Goal: Task Accomplishment & Management: Complete application form

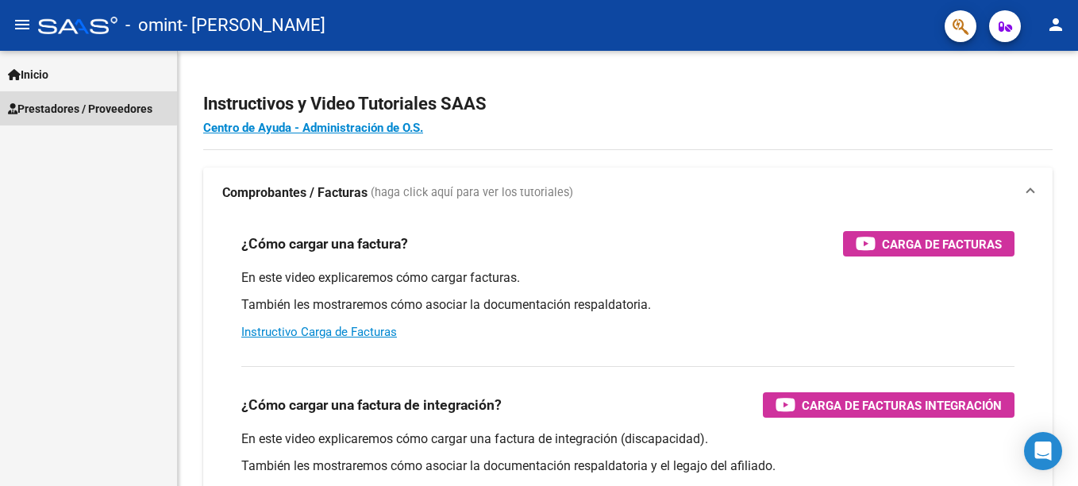
click at [84, 108] on span "Prestadores / Proveedores" at bounding box center [80, 108] width 144 height 17
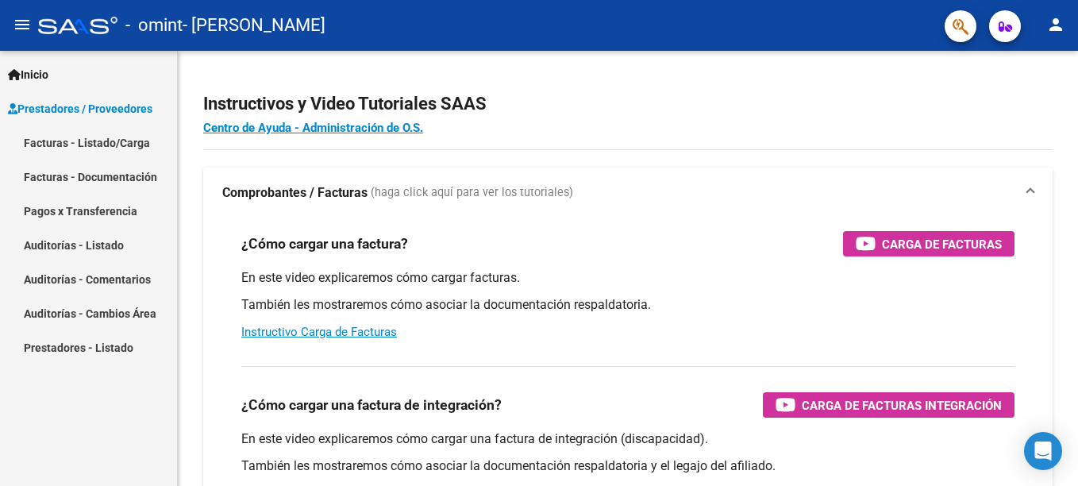
click at [83, 146] on link "Facturas - Listado/Carga" at bounding box center [88, 142] width 177 height 34
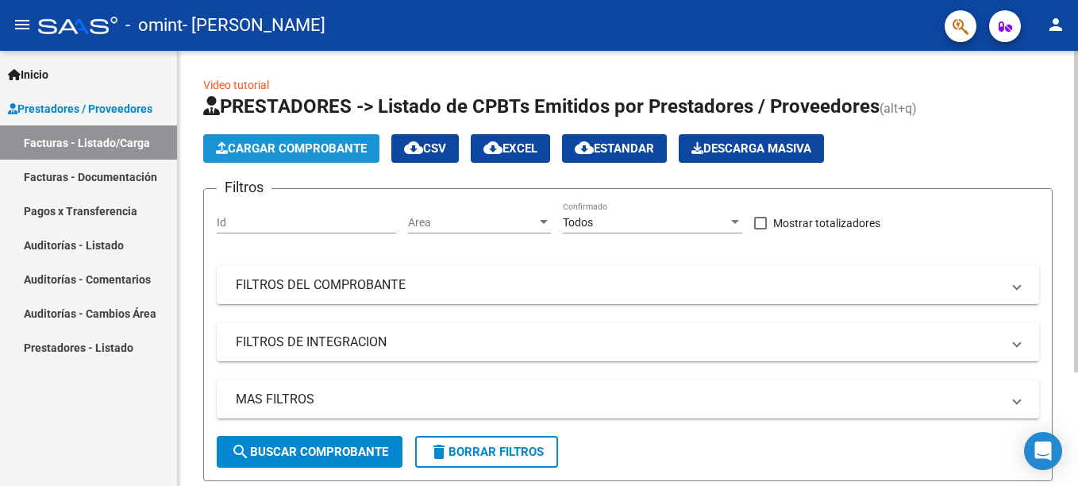
click at [284, 143] on span "Cargar Comprobante" at bounding box center [291, 148] width 151 height 14
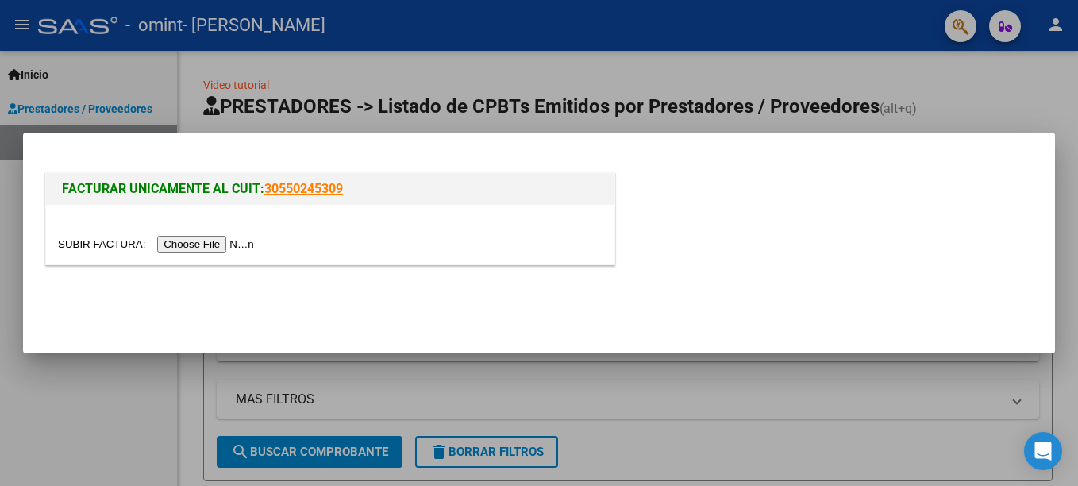
click at [190, 244] on input "file" at bounding box center [158, 244] width 201 height 17
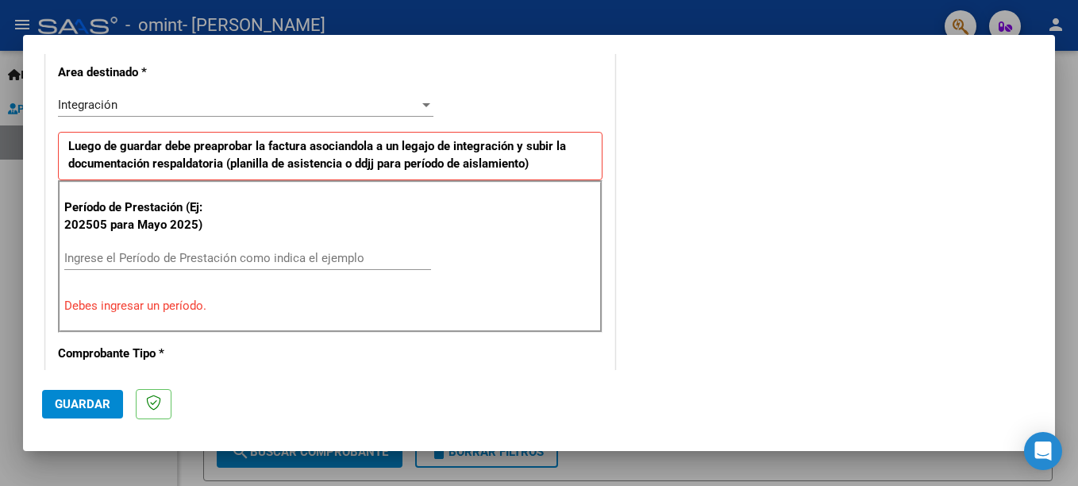
scroll to position [286, 0]
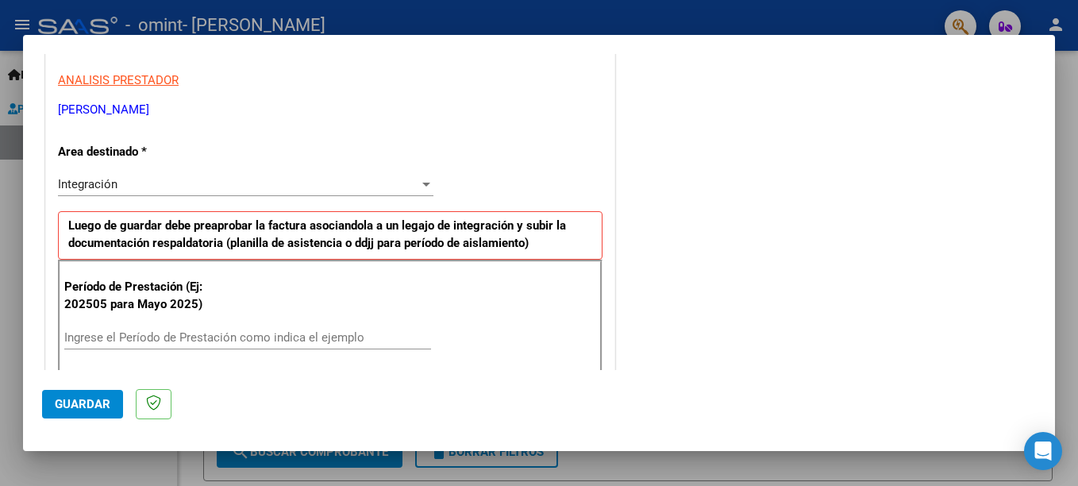
click at [121, 252] on p "Luego de guardar debe preaprobar la factura asociandola a un legajo de integrac…" at bounding box center [330, 235] width 544 height 48
click at [122, 332] on input "Ingrese el Período de Prestación como indica el ejemplo" at bounding box center [247, 337] width 367 height 14
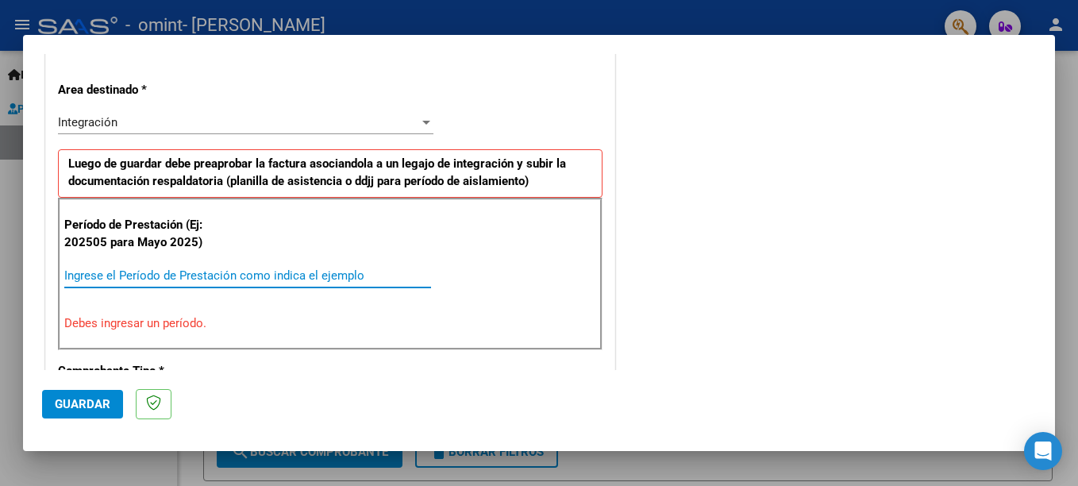
scroll to position [365, 0]
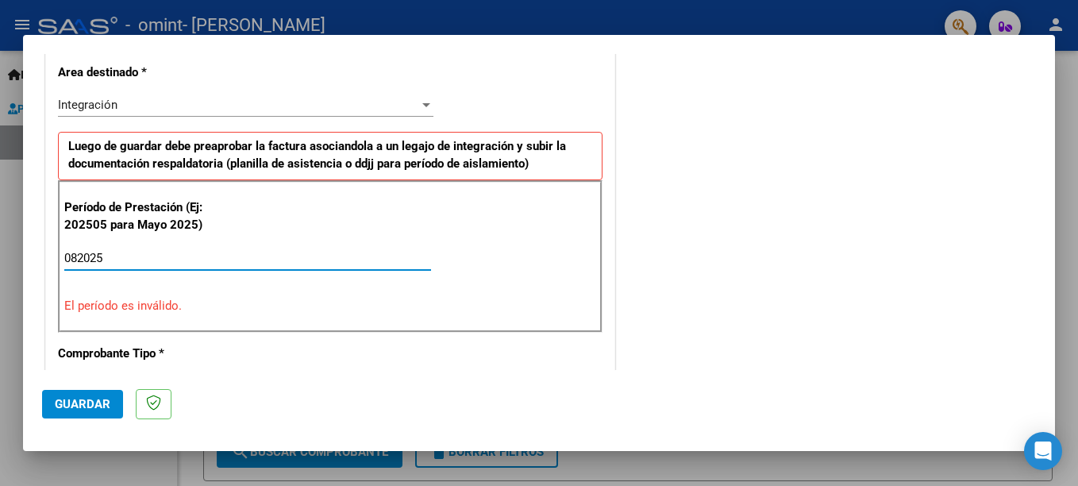
drag, startPoint x: 117, startPoint y: 255, endPoint x: 25, endPoint y: 262, distance: 93.1
click at [25, 262] on mat-dialog-content "COMPROBANTE VER COMPROBANTE El comprobante fue leído exitosamente. DATOS DEL CO…" at bounding box center [539, 212] width 1032 height 316
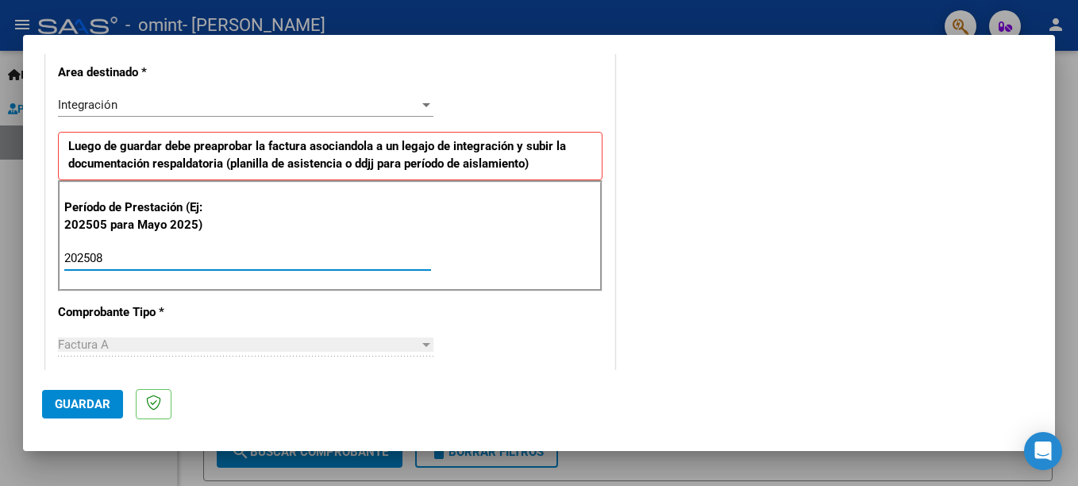
type input "202508"
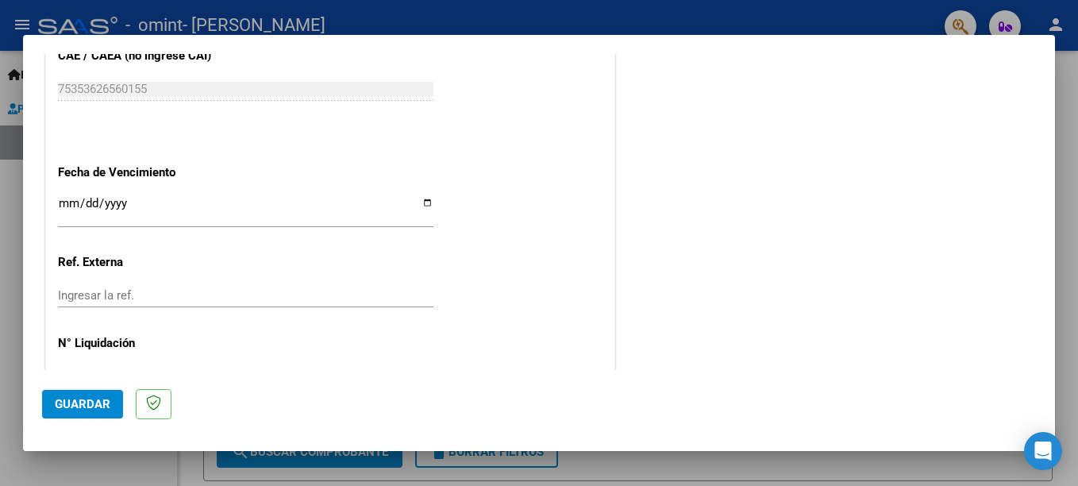
scroll to position [1036, 0]
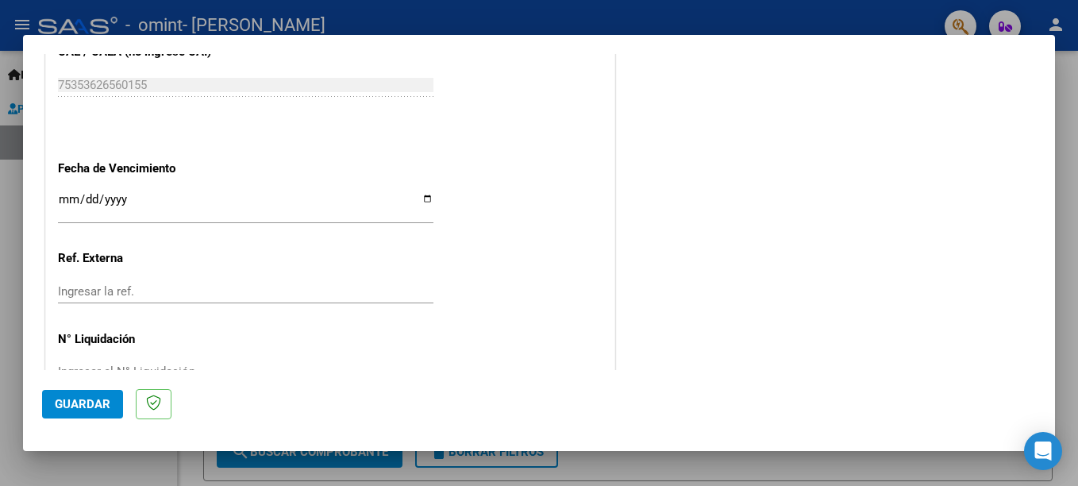
click at [110, 290] on input "Ingresar la ref." at bounding box center [245, 291] width 375 height 14
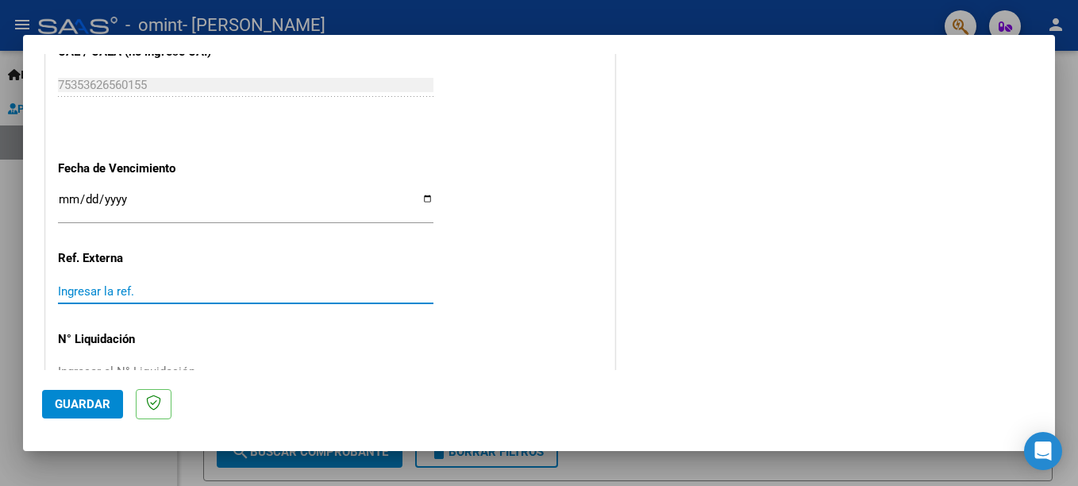
click at [145, 190] on div "Ingresar la fecha" at bounding box center [245, 206] width 375 height 34
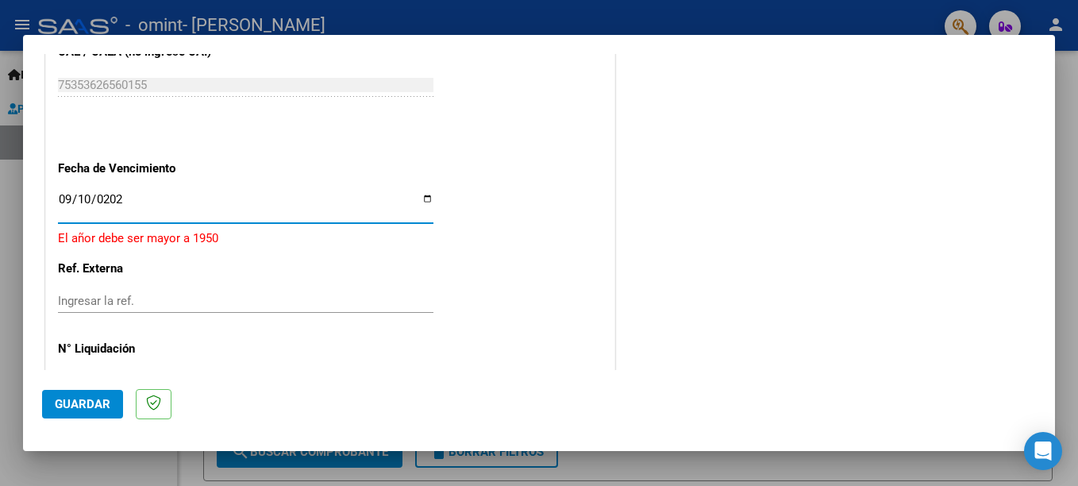
type input "[DATE]"
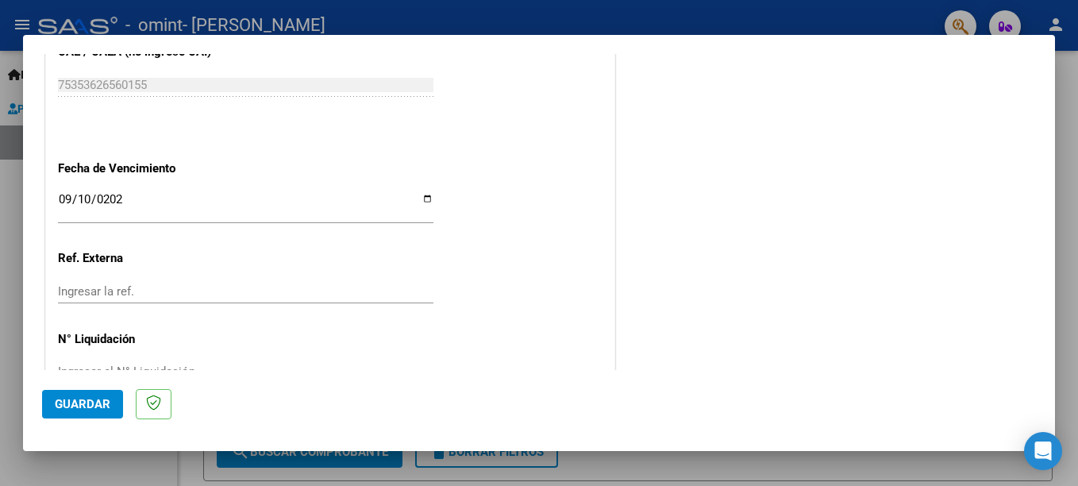
scroll to position [1081, 0]
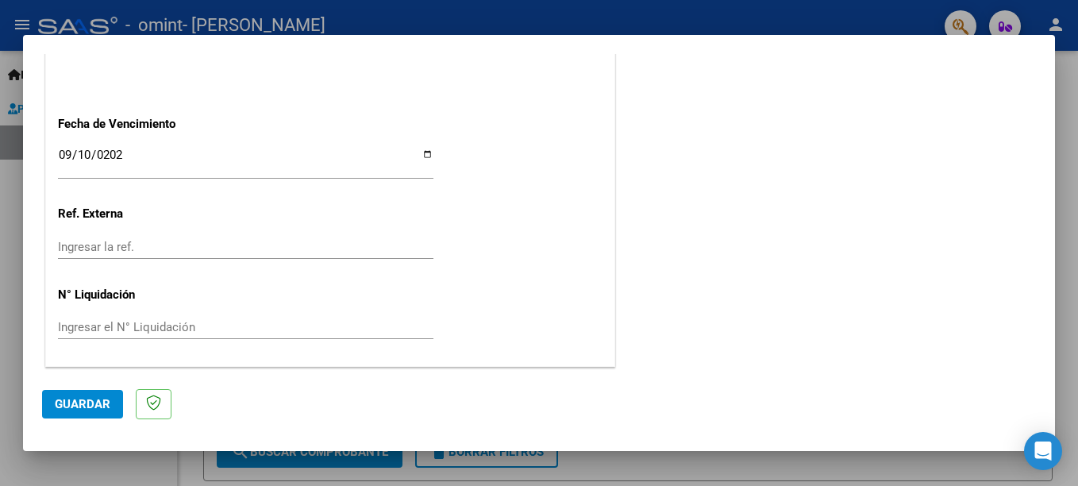
click at [110, 324] on input "Ingresar el N° Liquidación" at bounding box center [245, 327] width 375 height 14
click at [94, 405] on span "Guardar" at bounding box center [83, 404] width 56 height 14
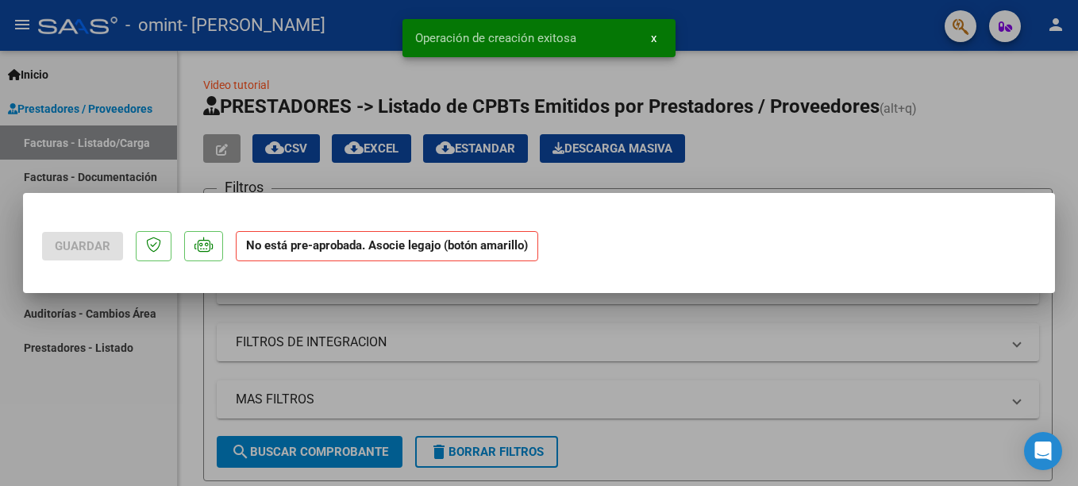
scroll to position [0, 0]
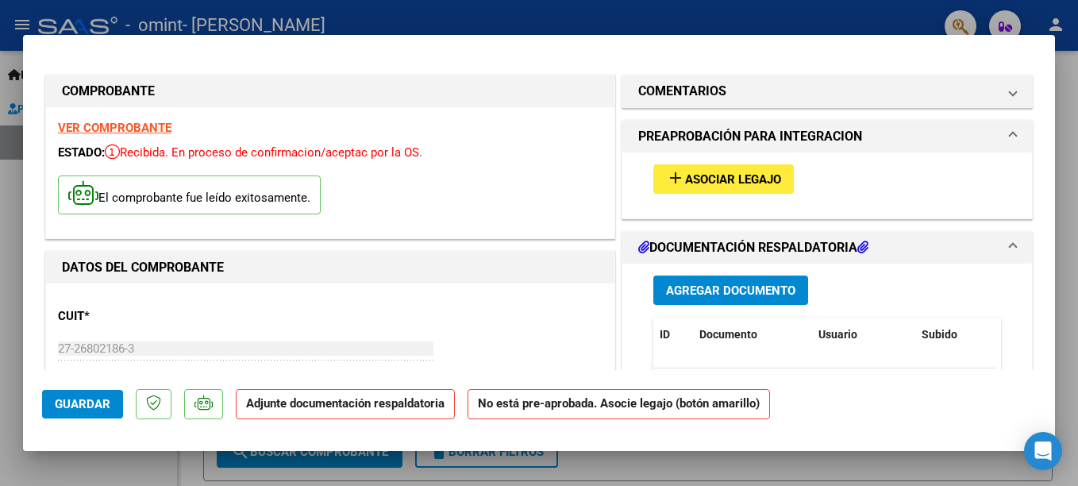
click at [701, 183] on span "Asociar Legajo" at bounding box center [733, 179] width 96 height 14
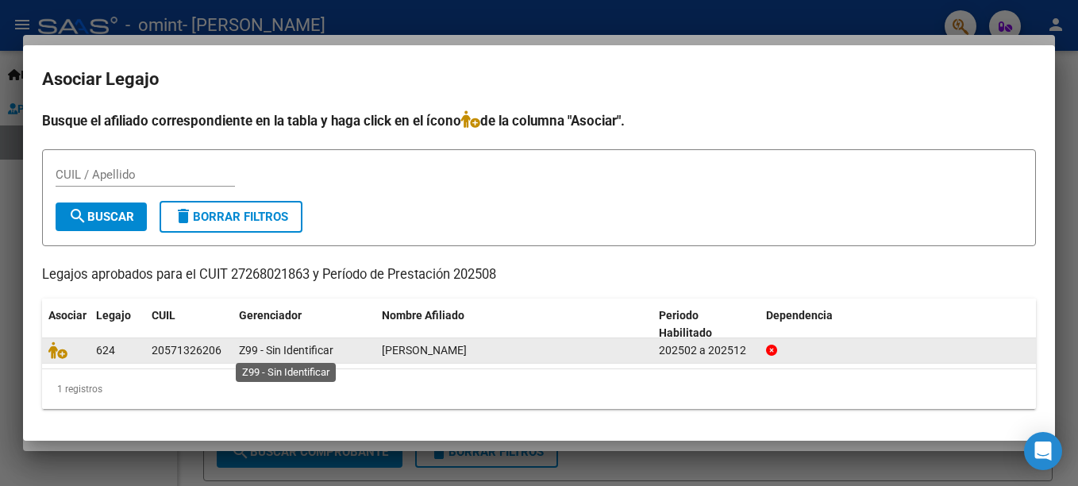
click at [268, 346] on span "Z99 - Sin Identificar" at bounding box center [286, 350] width 94 height 13
drag, startPoint x: 155, startPoint y: 349, endPoint x: 209, endPoint y: 349, distance: 54.0
click at [209, 349] on div "20571326206" at bounding box center [187, 350] width 70 height 18
click at [152, 349] on div "20571326206" at bounding box center [187, 350] width 70 height 18
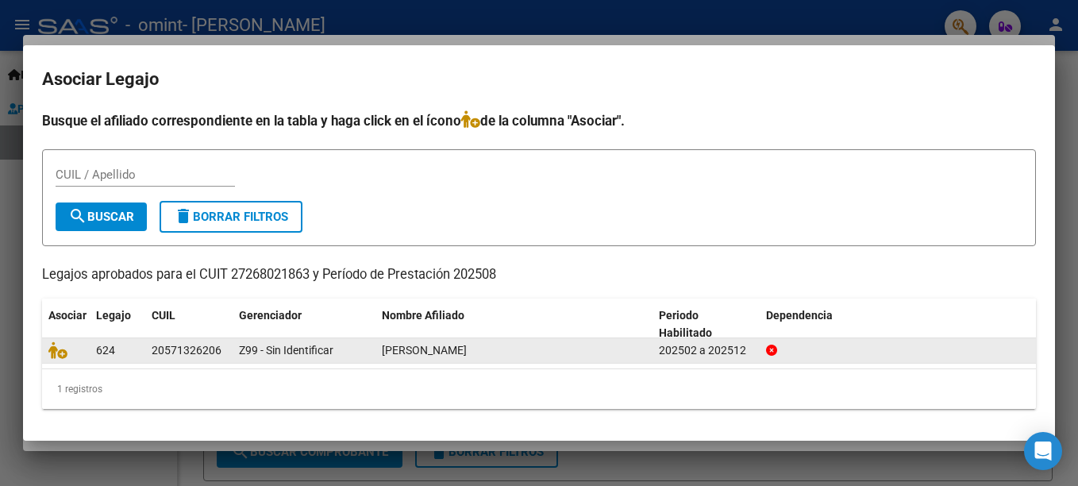
drag, startPoint x: 152, startPoint y: 347, endPoint x: 238, endPoint y: 348, distance: 85.7
click at [238, 348] on div "624 20571326206 Z99 - Sin Identificar [PERSON_NAME] 202502 a 202512" at bounding box center [538, 350] width 993 height 25
copy div "20571326206"
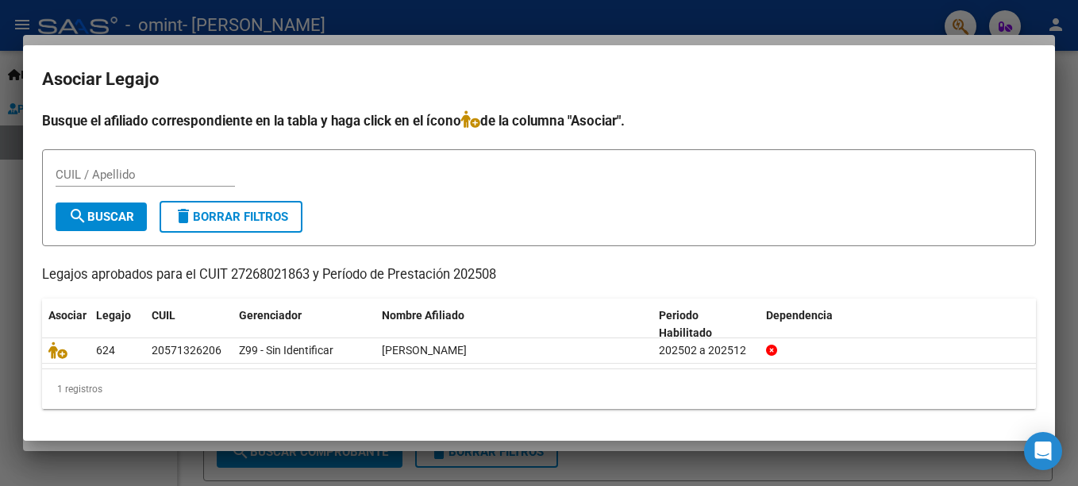
click at [117, 184] on div "CUIL / Apellido" at bounding box center [145, 175] width 179 height 24
paste input "20571326206"
type input "20571326206"
click at [137, 209] on button "search Buscar" at bounding box center [101, 216] width 91 height 29
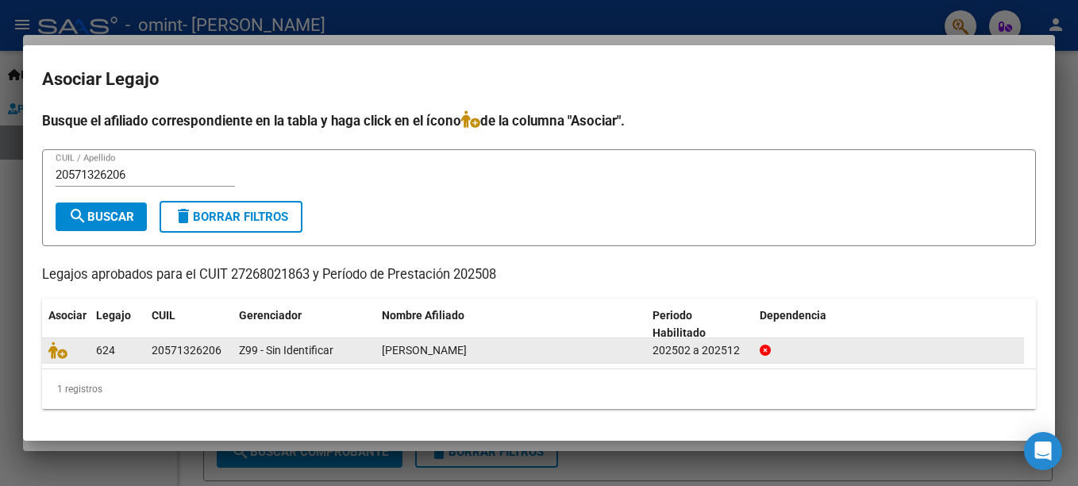
click at [363, 353] on div "Z99 - Sin Identificar" at bounding box center [304, 350] width 130 height 18
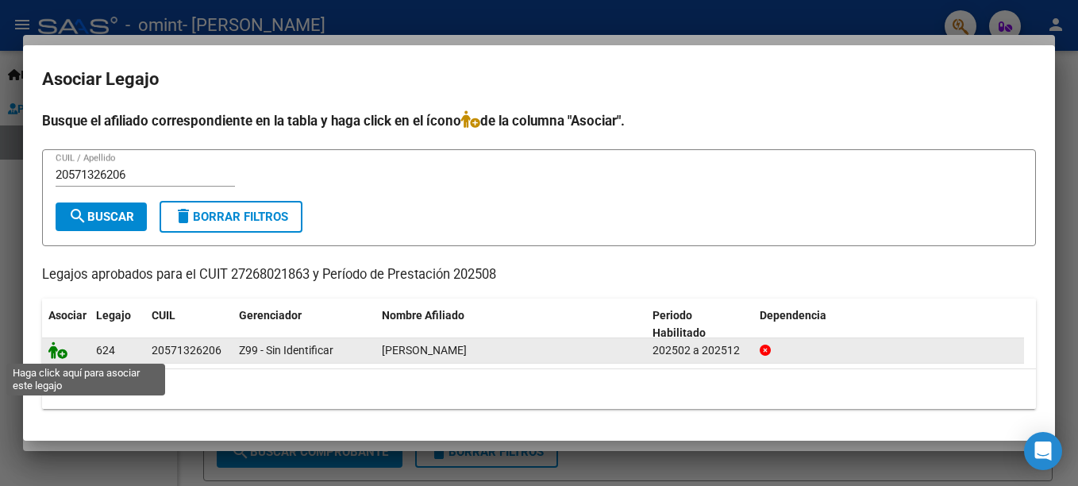
click at [60, 355] on icon at bounding box center [57, 349] width 19 height 17
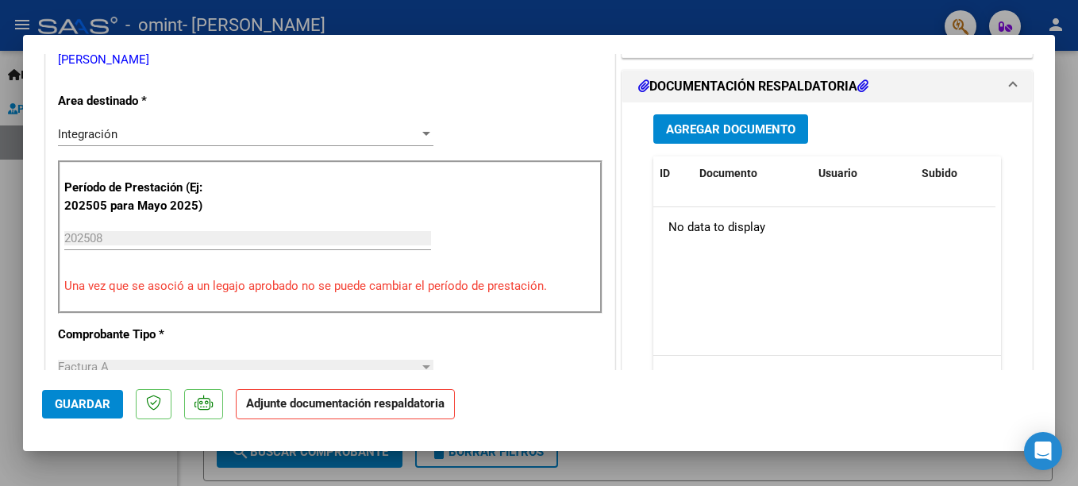
scroll to position [375, 0]
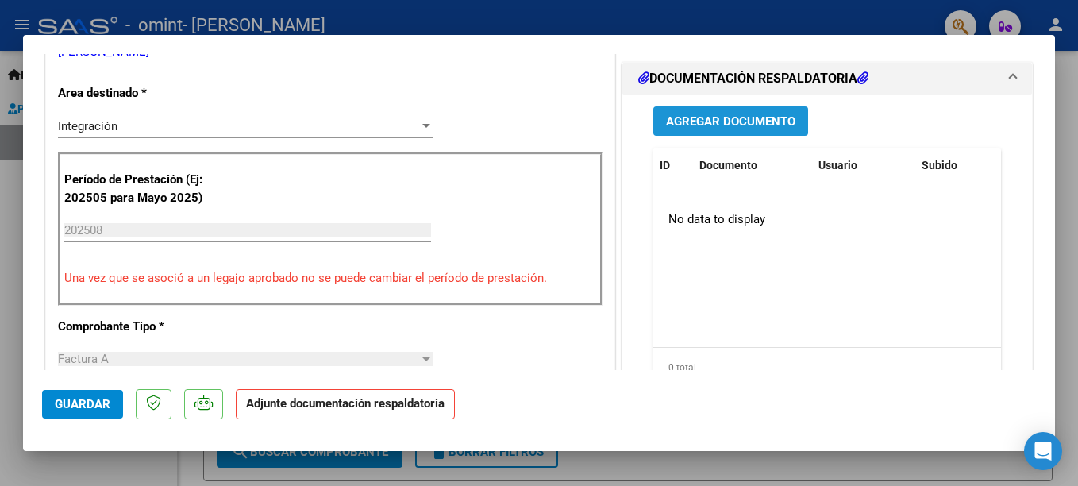
click at [735, 121] on span "Agregar Documento" at bounding box center [730, 121] width 129 height 14
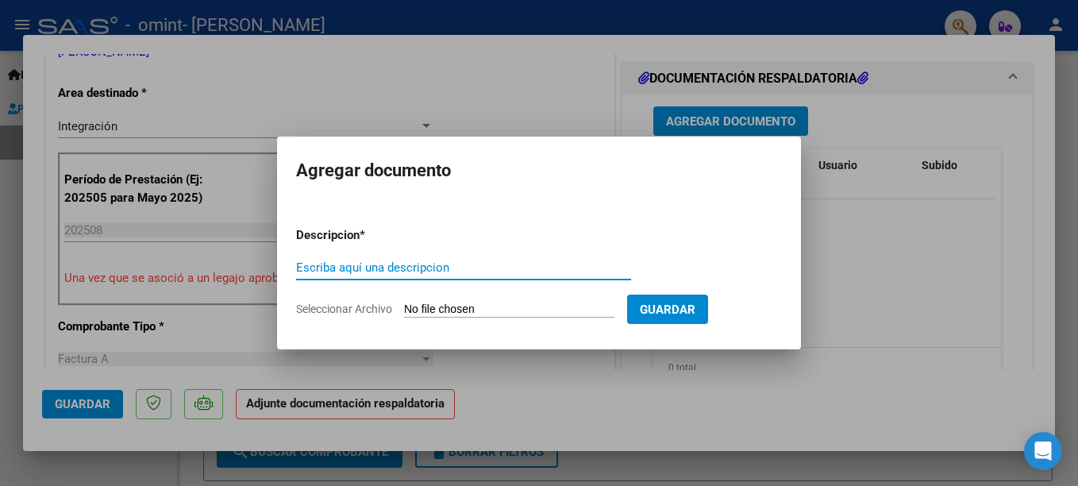
click at [330, 271] on input "Escriba aquí una descripcion" at bounding box center [463, 267] width 335 height 14
type input "PLANILLA DE ASISTENCIA"
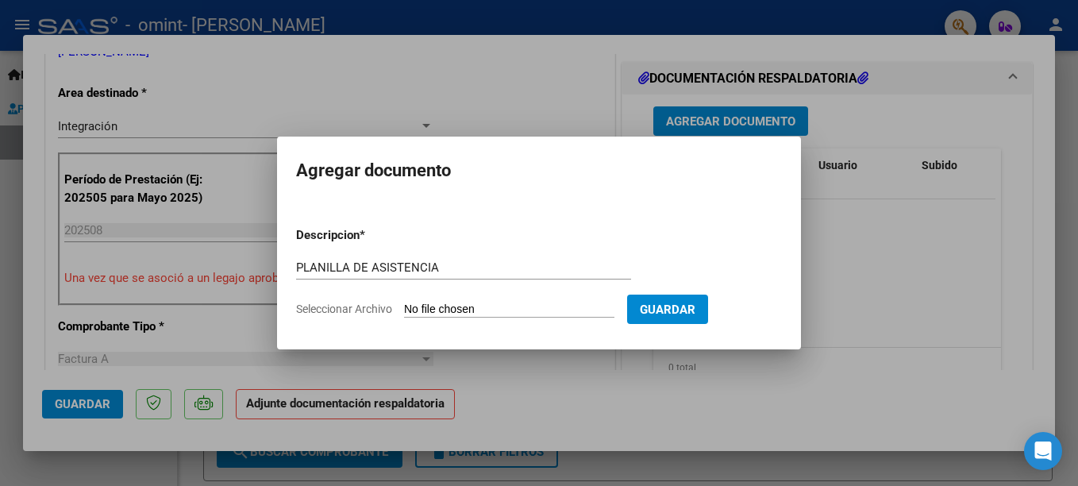
click at [478, 309] on input "Seleccionar Archivo" at bounding box center [509, 309] width 210 height 15
type input "C:\fakepath\pa [PERSON_NAME].pdf"
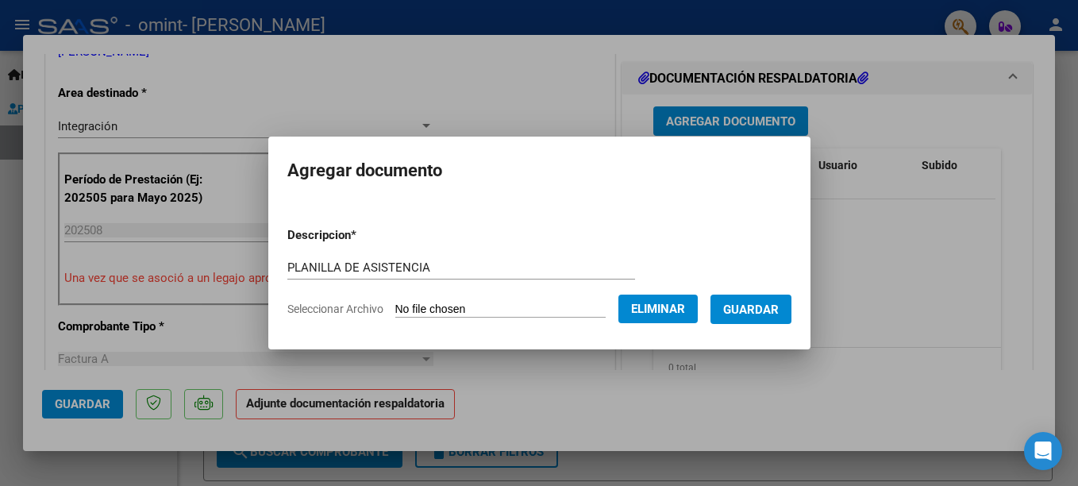
click at [749, 307] on span "Guardar" at bounding box center [751, 309] width 56 height 14
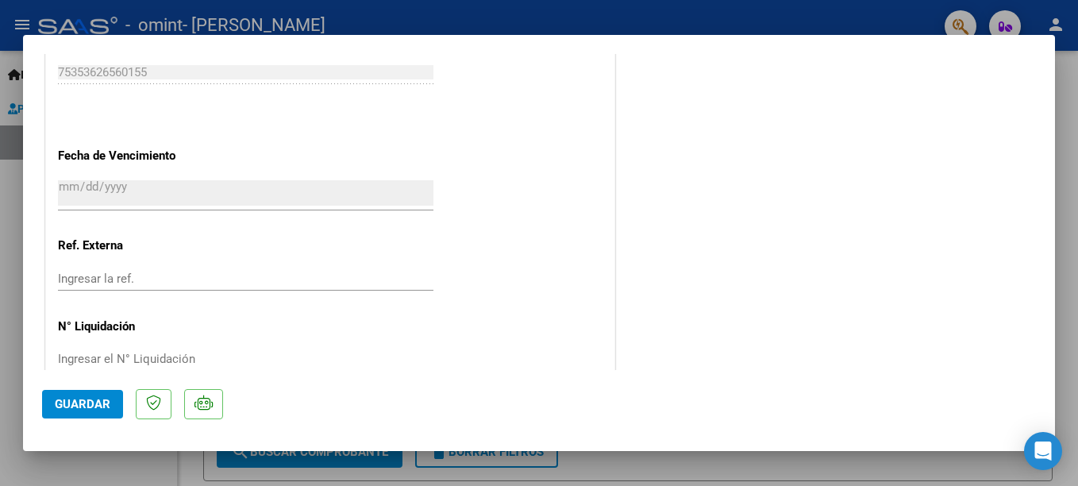
scroll to position [1105, 0]
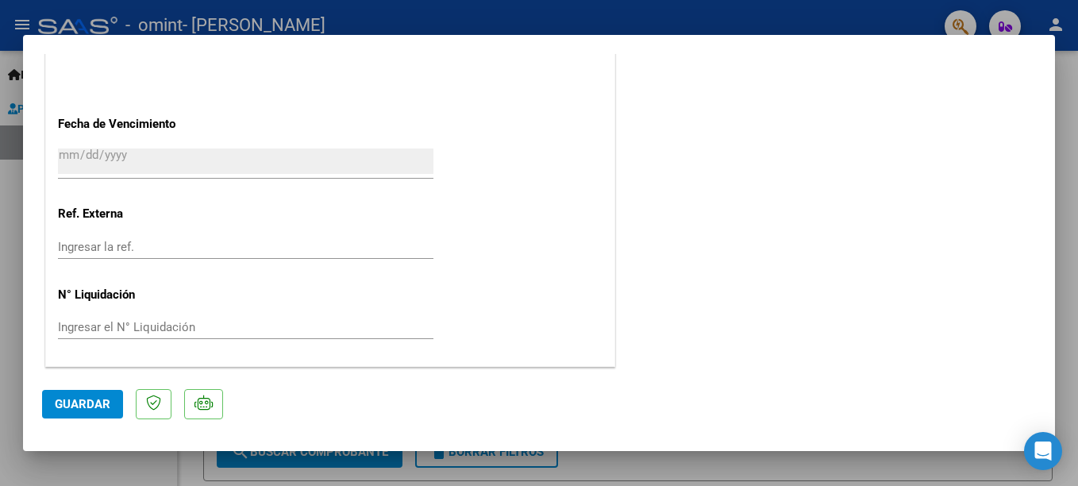
click at [95, 397] on span "Guardar" at bounding box center [83, 404] width 56 height 14
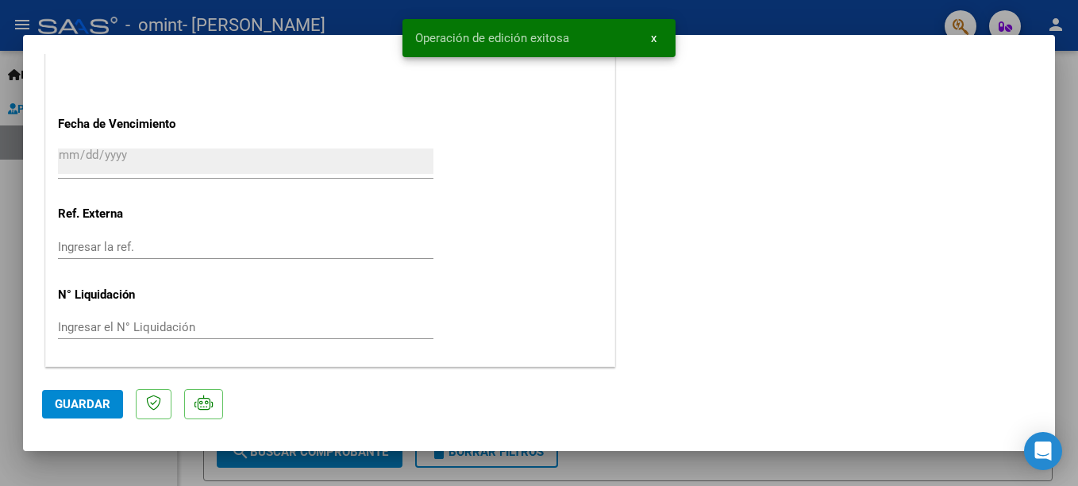
click at [651, 40] on span "x" at bounding box center [654, 38] width 6 height 14
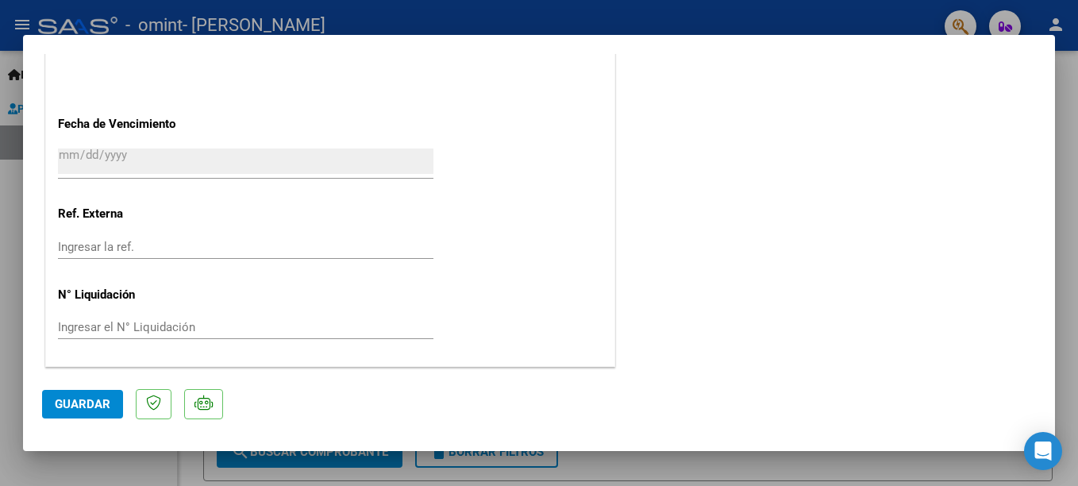
click at [756, 477] on div at bounding box center [539, 243] width 1078 height 486
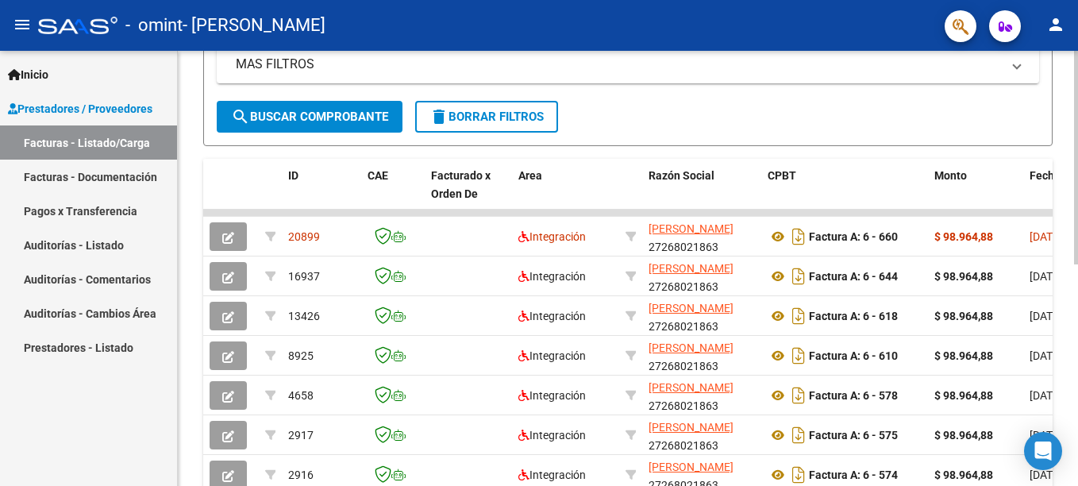
scroll to position [350, 0]
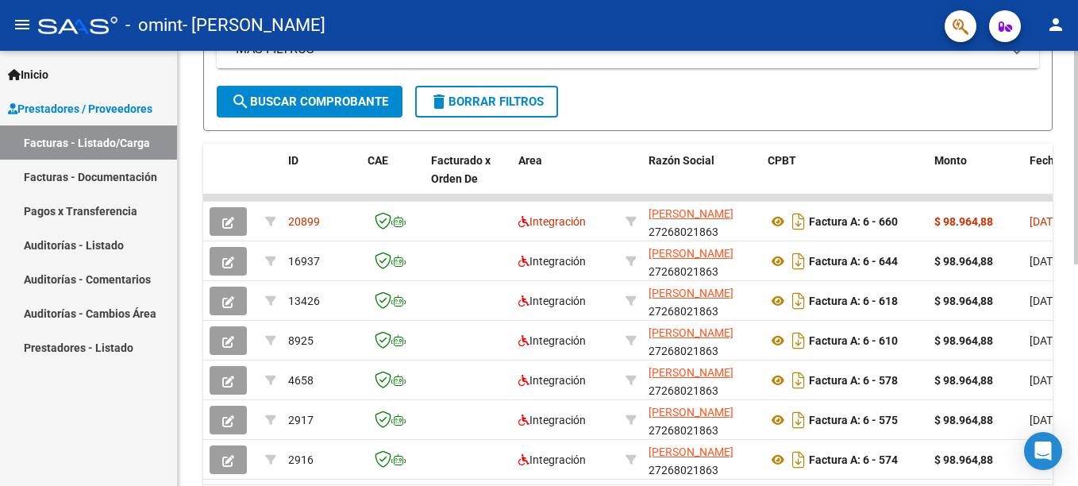
click at [1073, 290] on div "Video tutorial PRESTADORES -> Listado de CPBTs Emitidos por Prestadores / Prove…" at bounding box center [630, 138] width 904 height 874
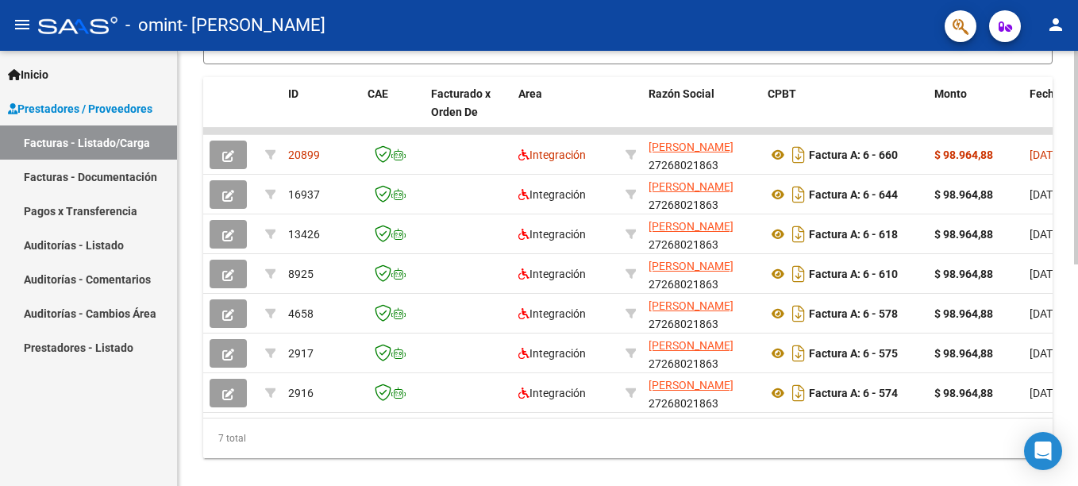
scroll to position [371, 0]
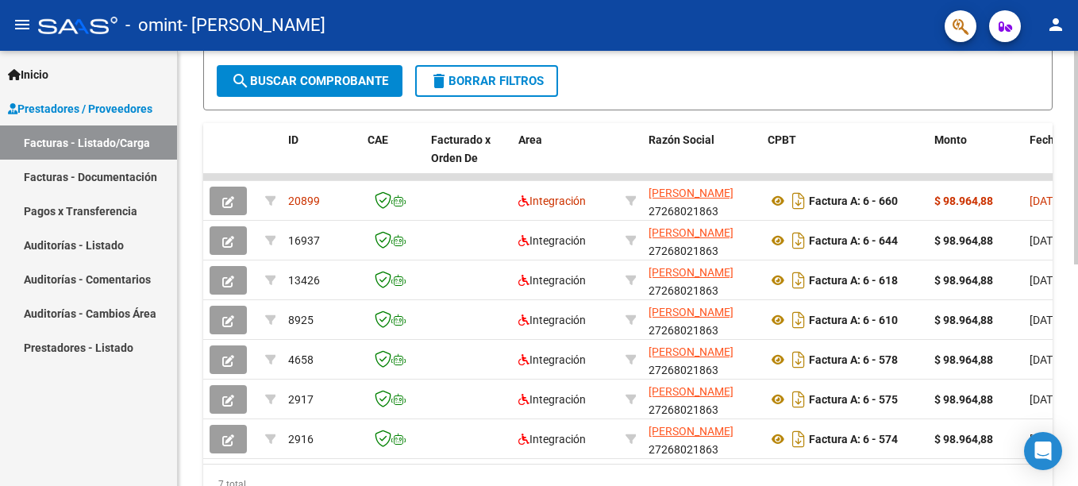
click at [1077, 277] on html "menu - omint - [PERSON_NAME] person Inicio Instructivos Contacto OS Prestadores…" at bounding box center [539, 243] width 1078 height 486
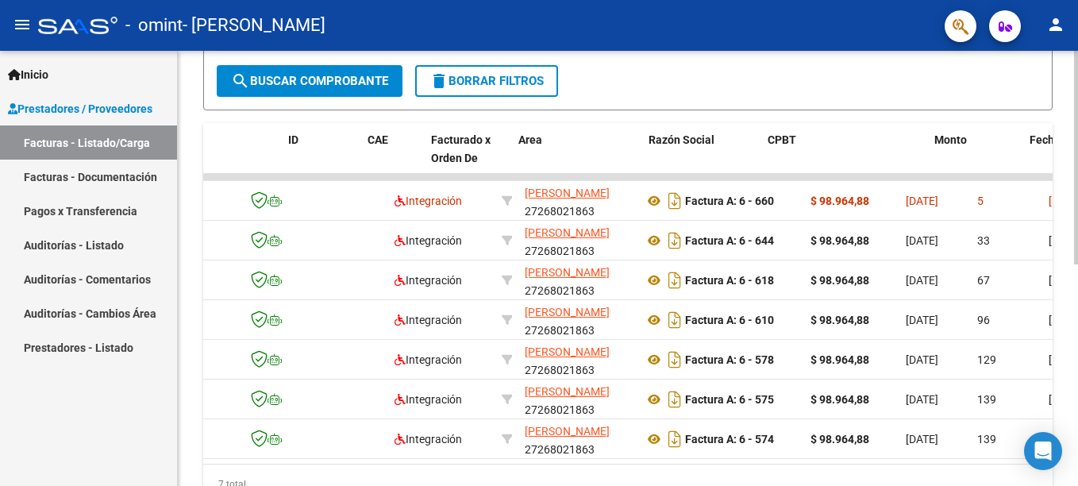
scroll to position [0, 0]
